Goal: Information Seeking & Learning: Learn about a topic

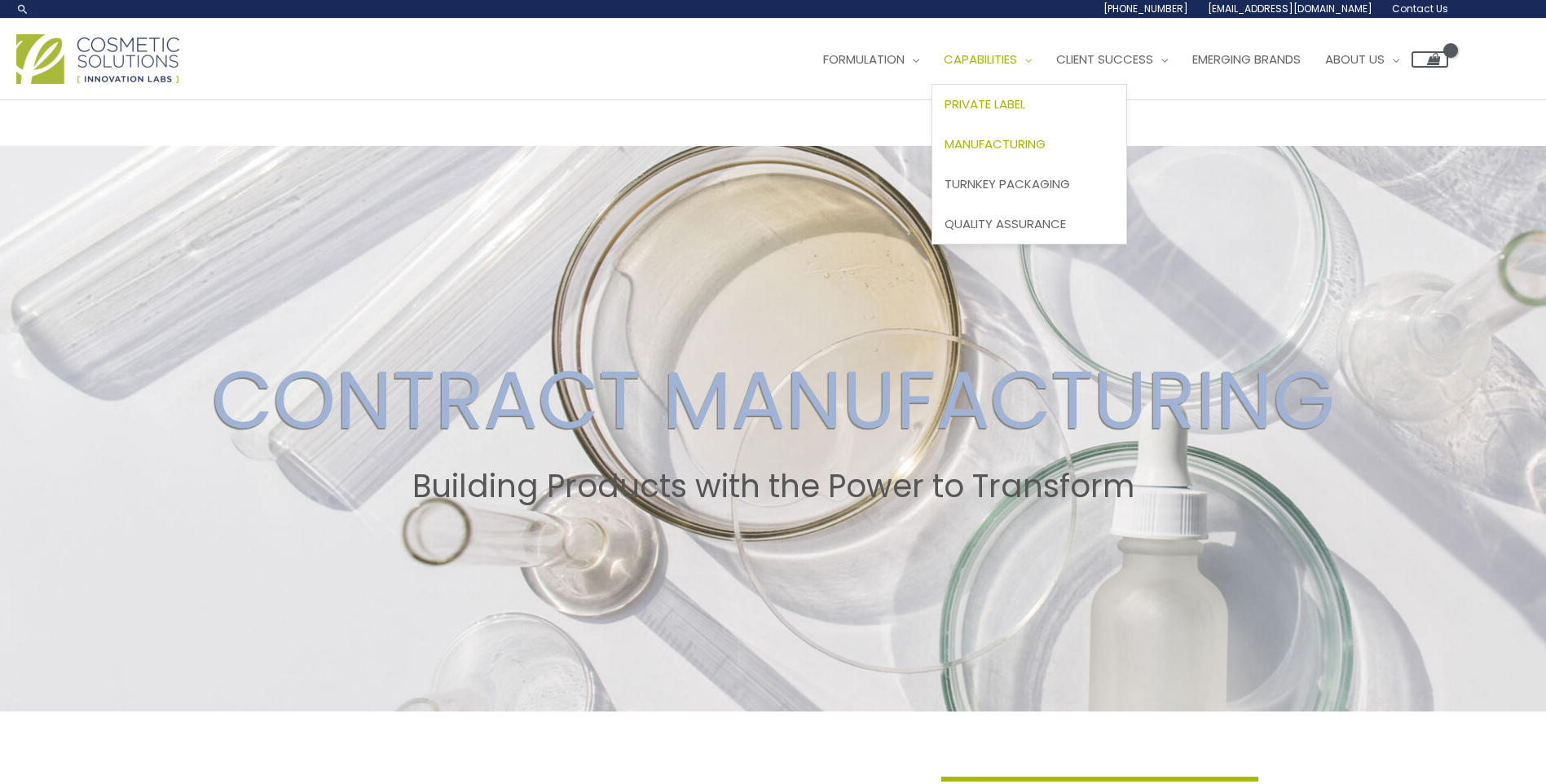
click at [1025, 99] on span "Private Label" at bounding box center [985, 103] width 81 height 18
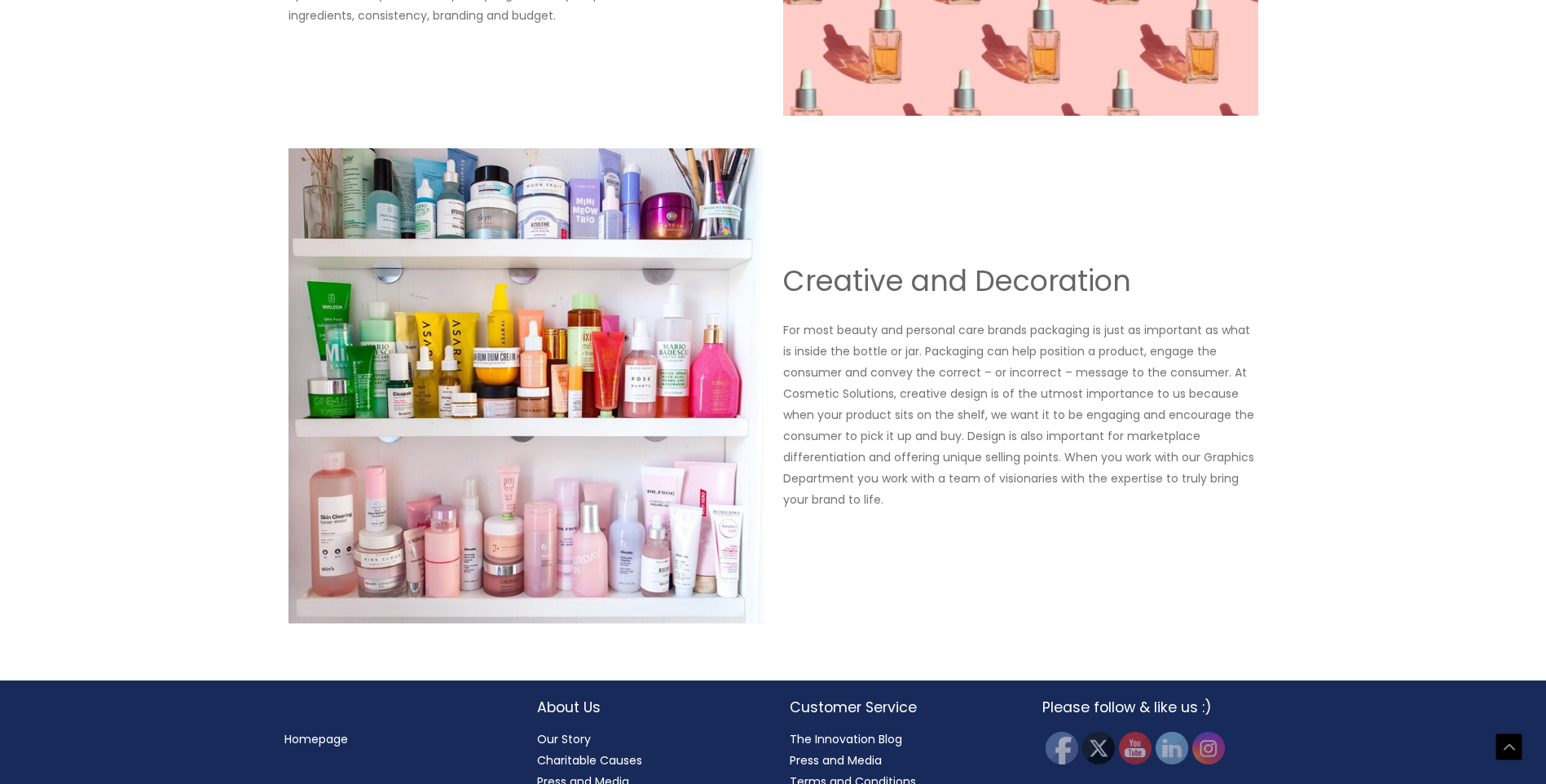
scroll to position [1838, 0]
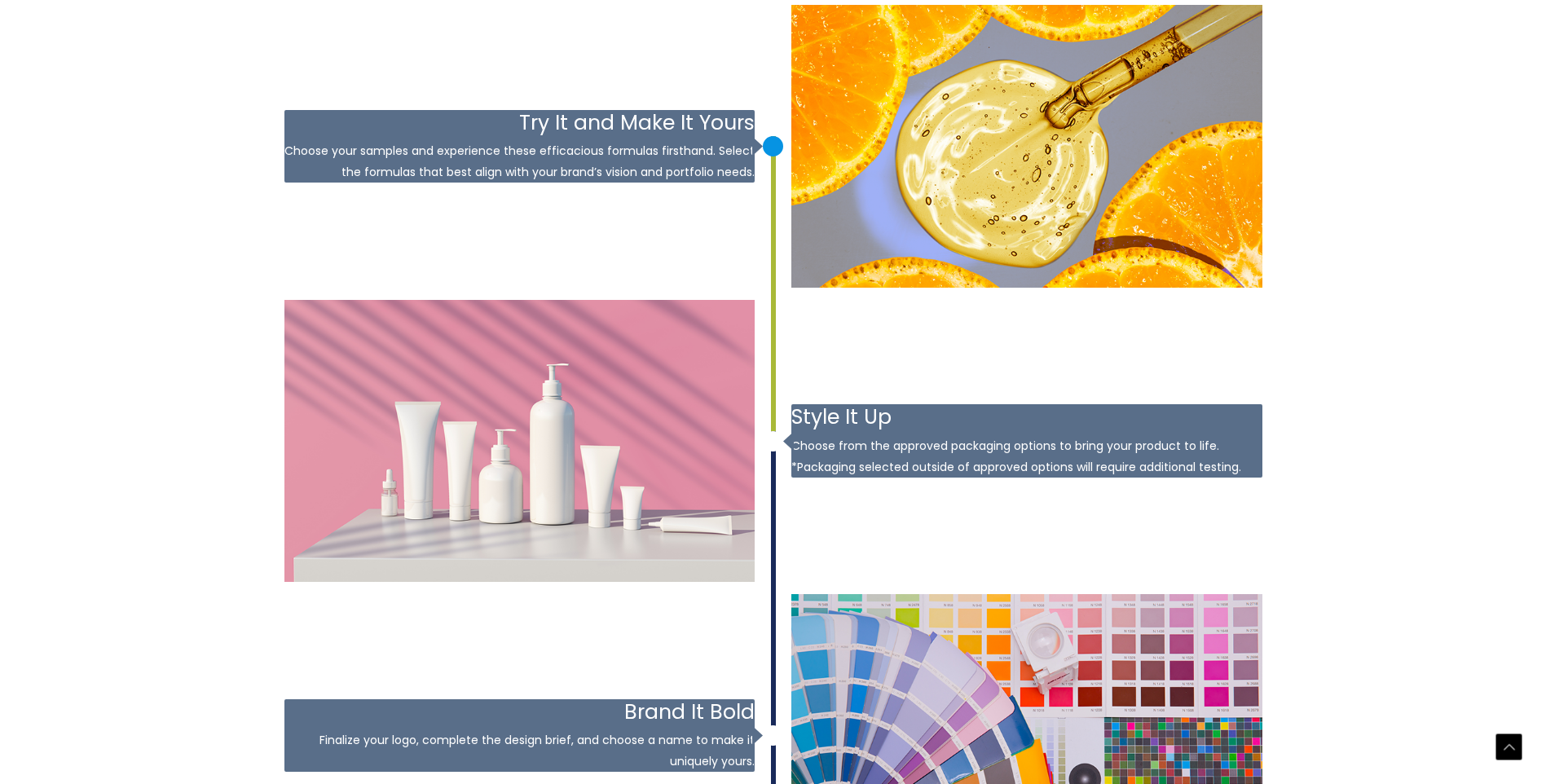
scroll to position [2037, 0]
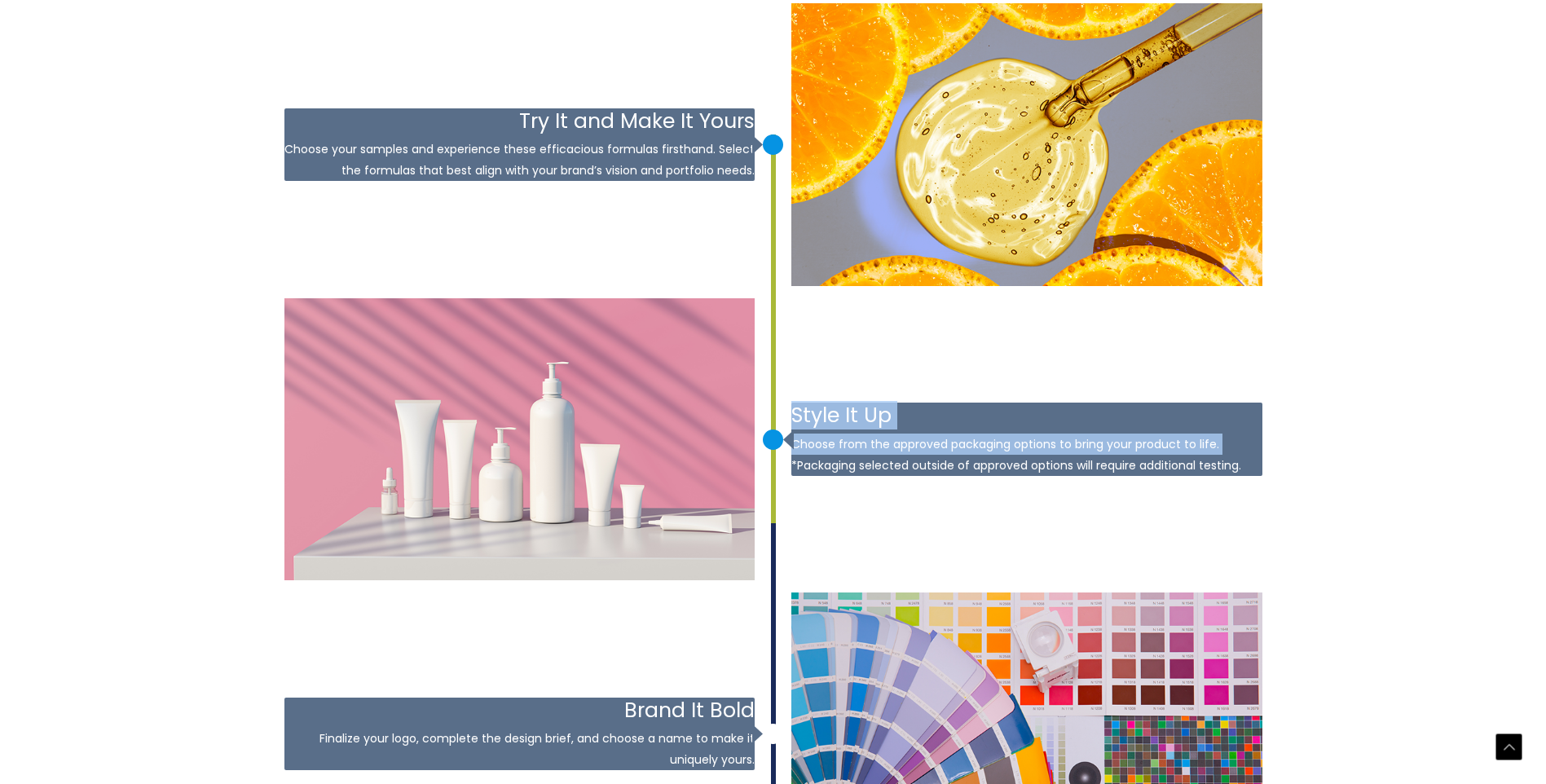
drag, startPoint x: 781, startPoint y: 439, endPoint x: 781, endPoint y: 475, distance: 36.0
click at [781, 475] on article "[DATE] Style It Up Choose from the approved packaging options to bring your pro…" at bounding box center [773, 439] width 978 height 283
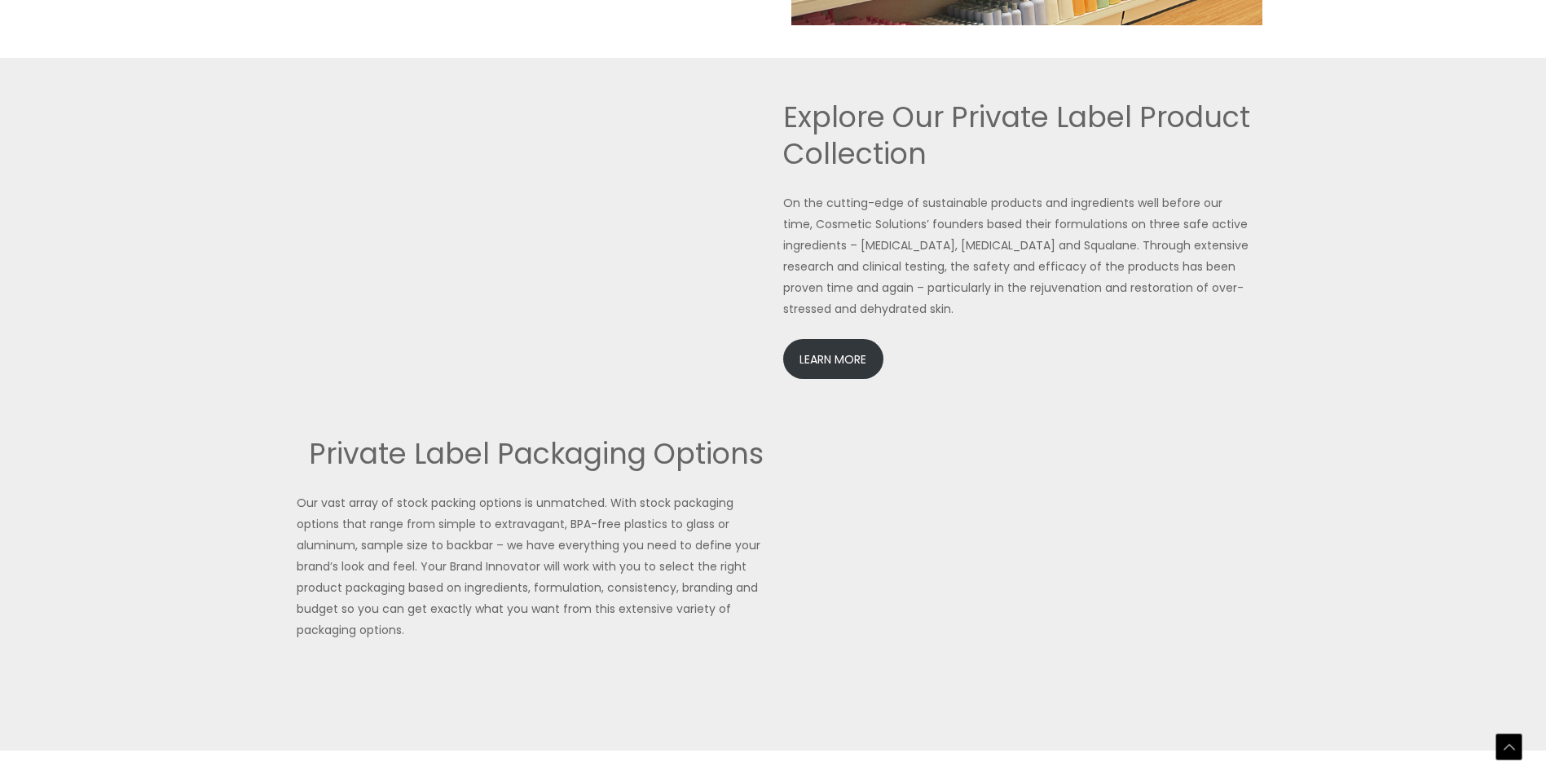
scroll to position [3504, 0]
